Goal: Check status

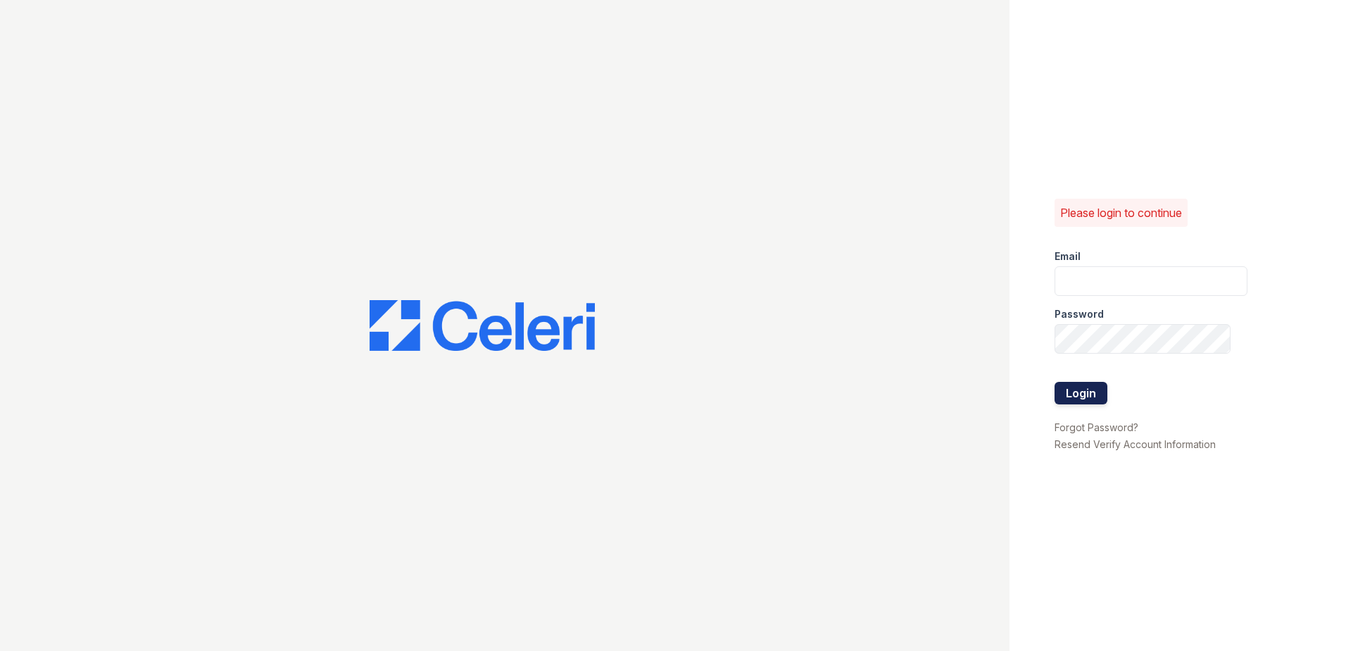
type input "[EMAIL_ADDRESS][DOMAIN_NAME]"
click at [1084, 394] on button "Login" at bounding box center [1081, 393] width 53 height 23
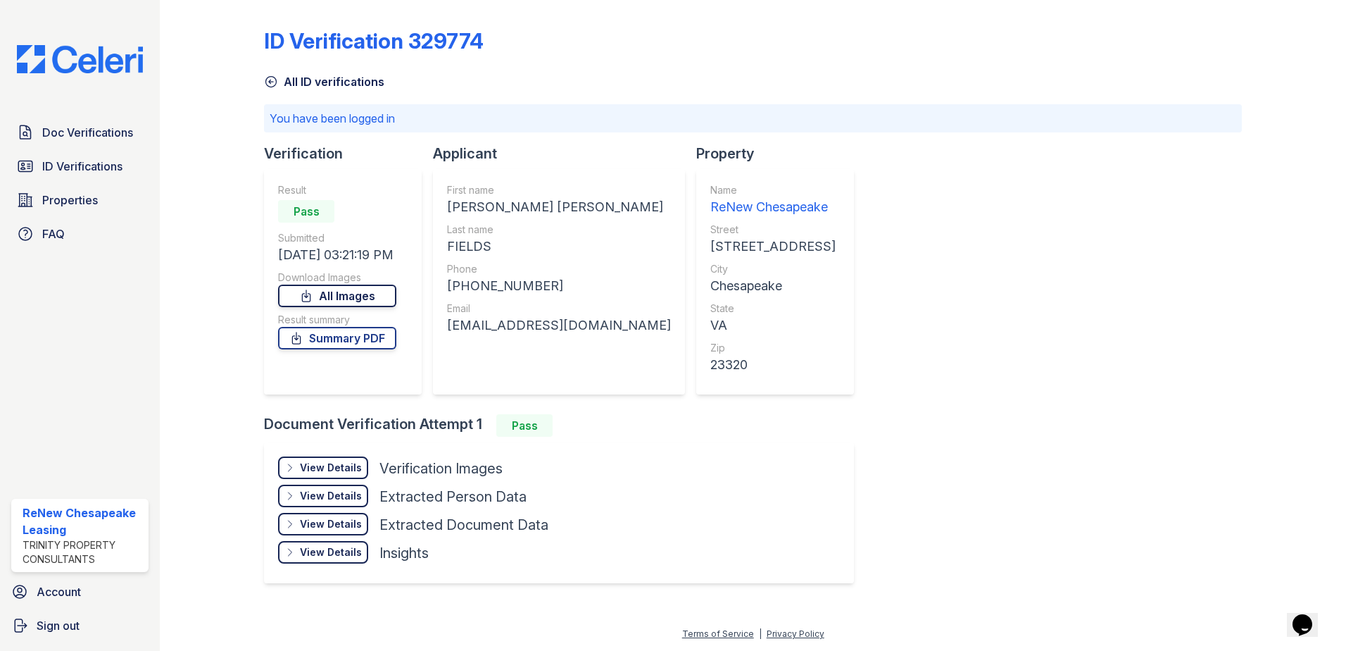
click at [344, 299] on link "All Images" at bounding box center [337, 295] width 118 height 23
click at [341, 340] on link "Summary PDF" at bounding box center [337, 338] width 118 height 23
click at [352, 294] on link "All Images" at bounding box center [337, 295] width 118 height 23
